Goal: Task Accomplishment & Management: Complete application form

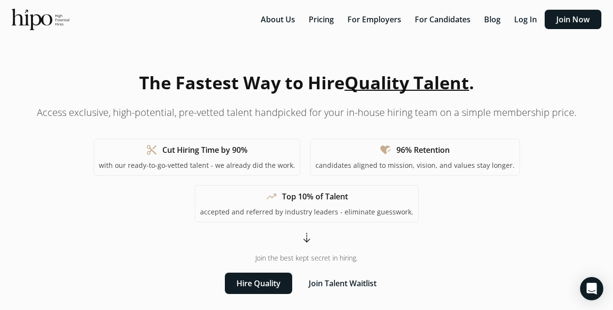
scroll to position [2723, 0]
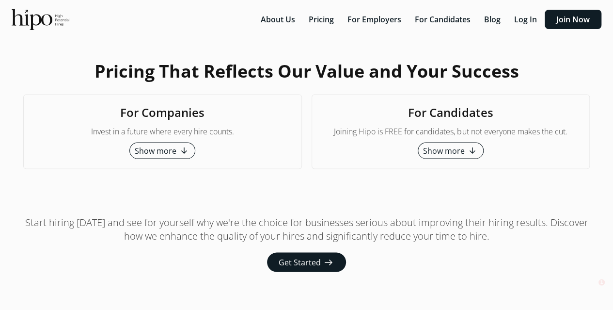
click at [467, 144] on span "arrow_downward_alt" at bounding box center [473, 150] width 12 height 12
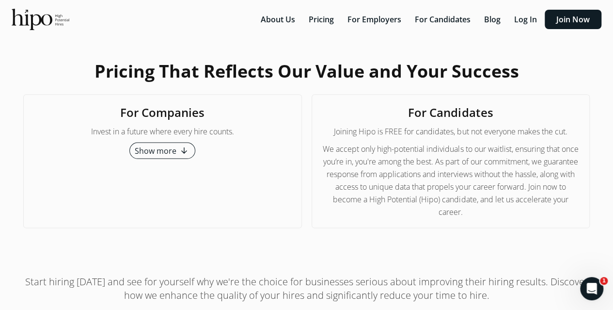
scroll to position [2820, 0]
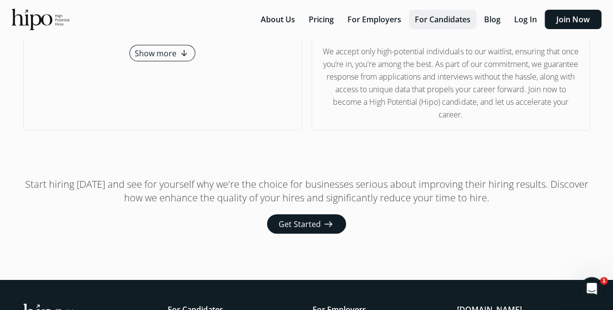
click at [440, 20] on button "For Candidates" at bounding box center [442, 19] width 67 height 19
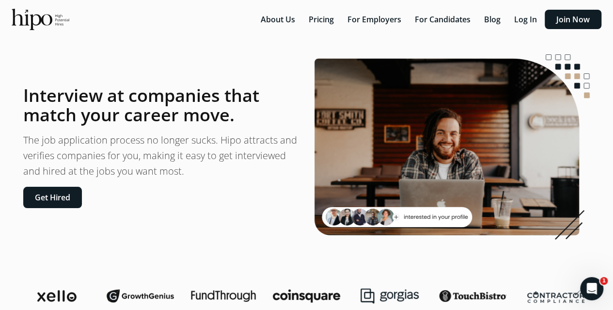
click at [68, 169] on p "The job application process no longer sucks. Hipo attracts and verifies compani…" at bounding box center [161, 155] width 276 height 47
click at [67, 196] on button "Get Hired" at bounding box center [52, 197] width 59 height 21
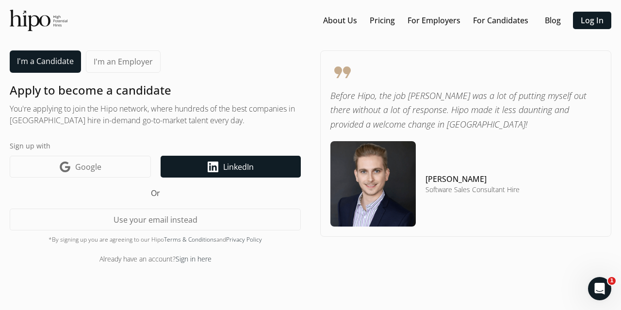
click at [227, 172] on span "LinkedIn" at bounding box center [238, 167] width 31 height 12
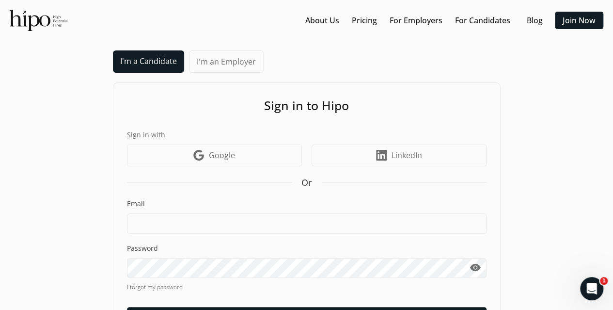
scroll to position [61, 0]
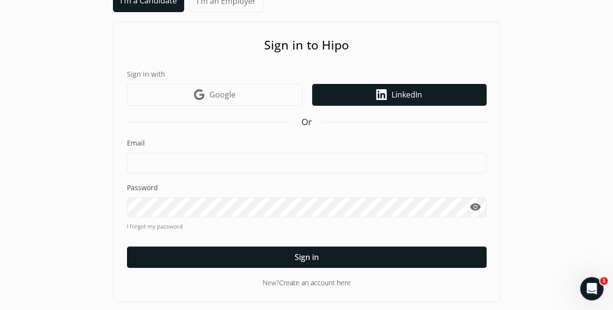
click at [396, 97] on span "LinkedIn" at bounding box center [407, 95] width 31 height 12
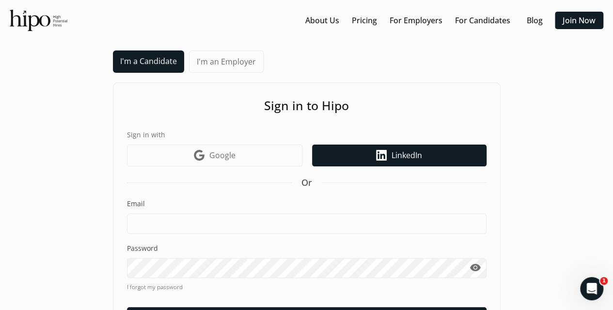
click at [392, 150] on span "LinkedIn" at bounding box center [407, 155] width 31 height 12
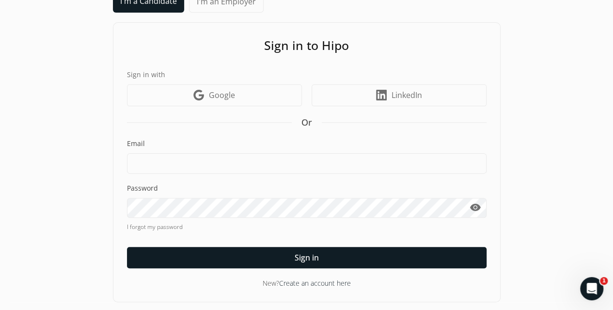
scroll to position [61, 0]
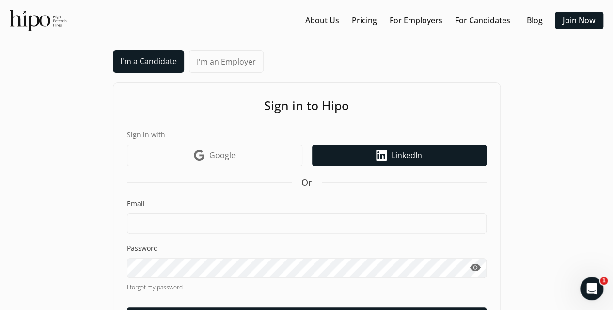
click at [409, 155] on span "LinkedIn" at bounding box center [407, 155] width 31 height 12
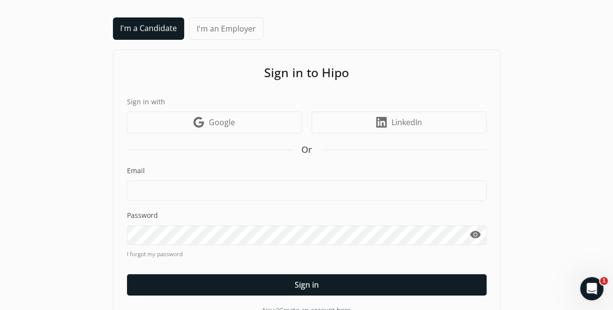
scroll to position [61, 0]
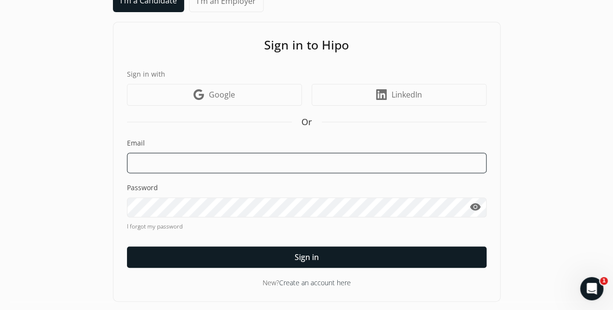
click at [176, 161] on input at bounding box center [307, 163] width 360 height 20
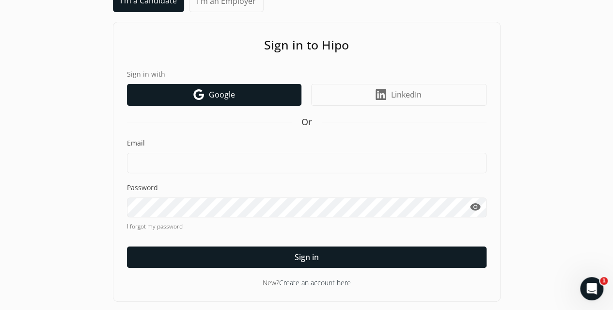
click at [215, 96] on span "Google" at bounding box center [222, 95] width 26 height 12
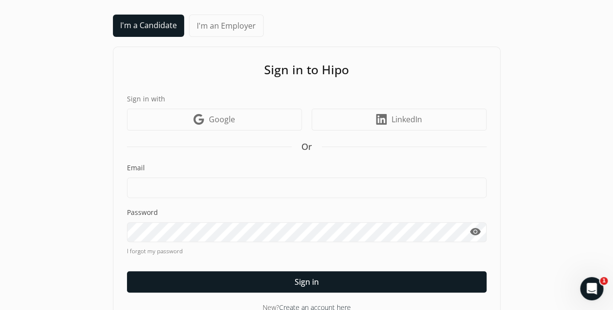
scroll to position [61, 0]
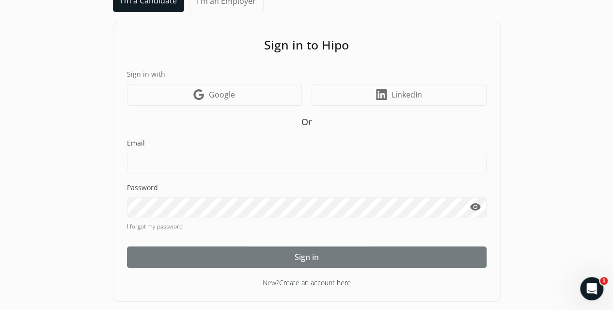
click at [311, 259] on span "Sign in" at bounding box center [307, 257] width 24 height 12
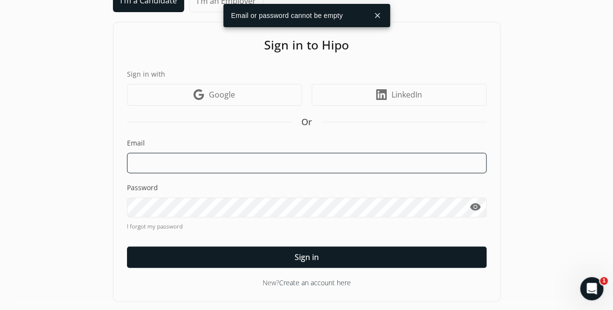
click at [190, 156] on input at bounding box center [307, 163] width 360 height 20
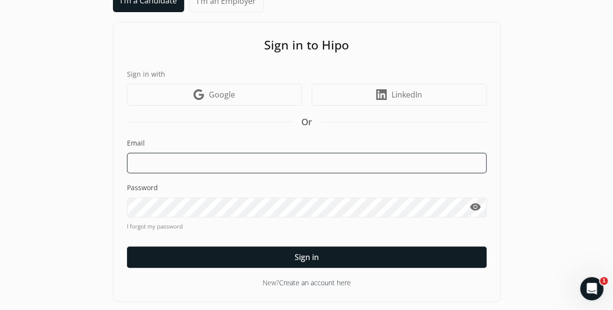
type input "[EMAIL_ADDRESS][DOMAIN_NAME]"
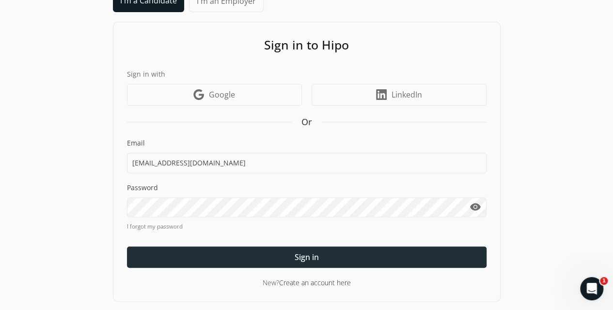
click at [312, 257] on span "Sign in" at bounding box center [307, 257] width 24 height 12
